Goal: Browse casually: Explore the website without a specific task or goal

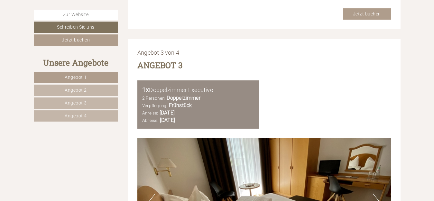
scroll to position [1917, 0]
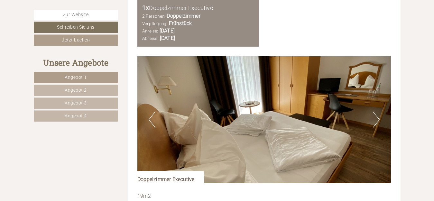
click at [378, 115] on button "Next" at bounding box center [376, 120] width 7 height 16
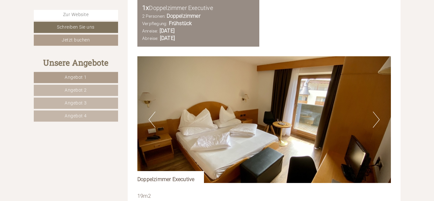
click at [378, 115] on button "Next" at bounding box center [376, 120] width 7 height 16
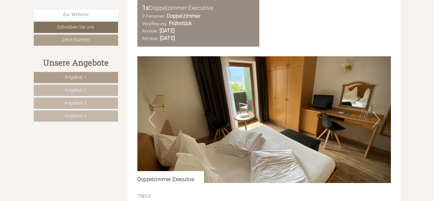
click at [378, 115] on button "Next" at bounding box center [376, 120] width 7 height 16
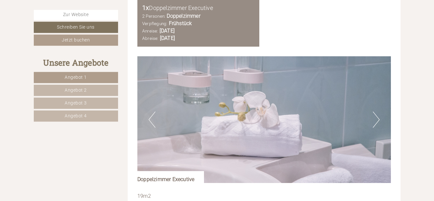
click at [378, 115] on button "Next" at bounding box center [376, 120] width 7 height 16
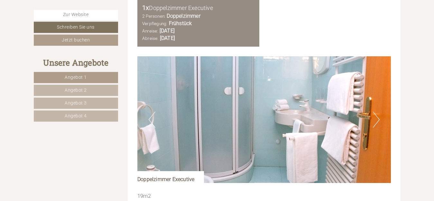
click at [378, 115] on button "Next" at bounding box center [376, 120] width 7 height 16
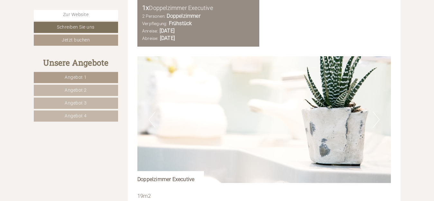
click at [378, 115] on button "Next" at bounding box center [376, 120] width 7 height 16
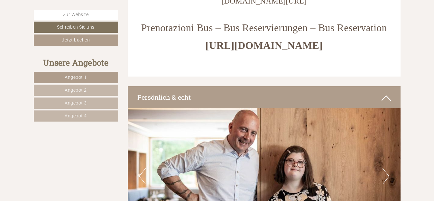
scroll to position [3555, 0]
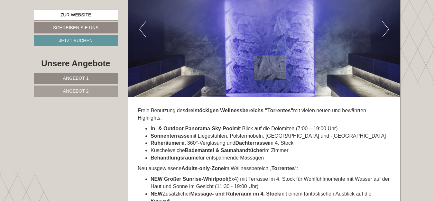
scroll to position [675, 0]
